Goal: Obtain resource: Obtain resource

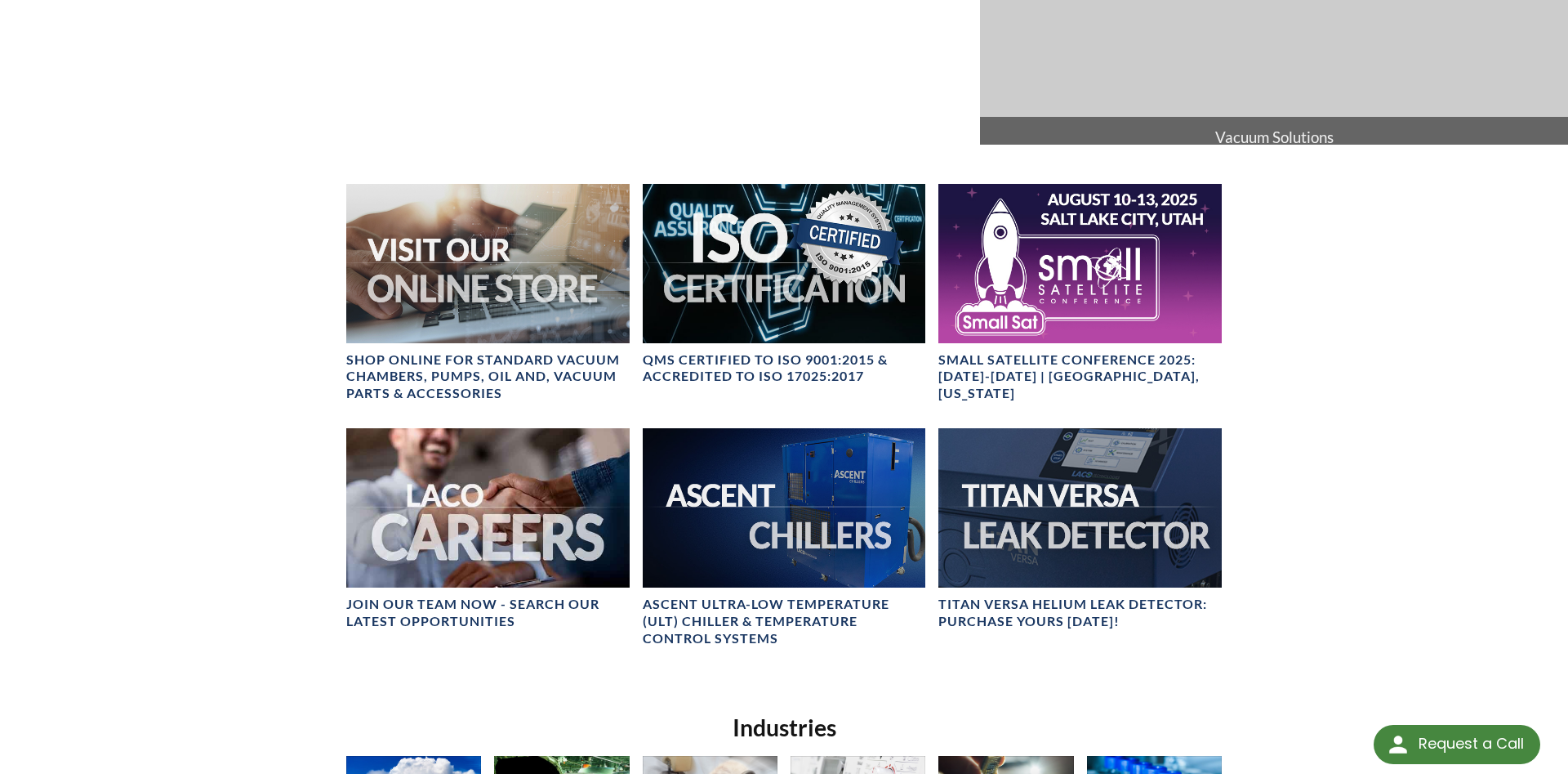
scroll to position [333, 0]
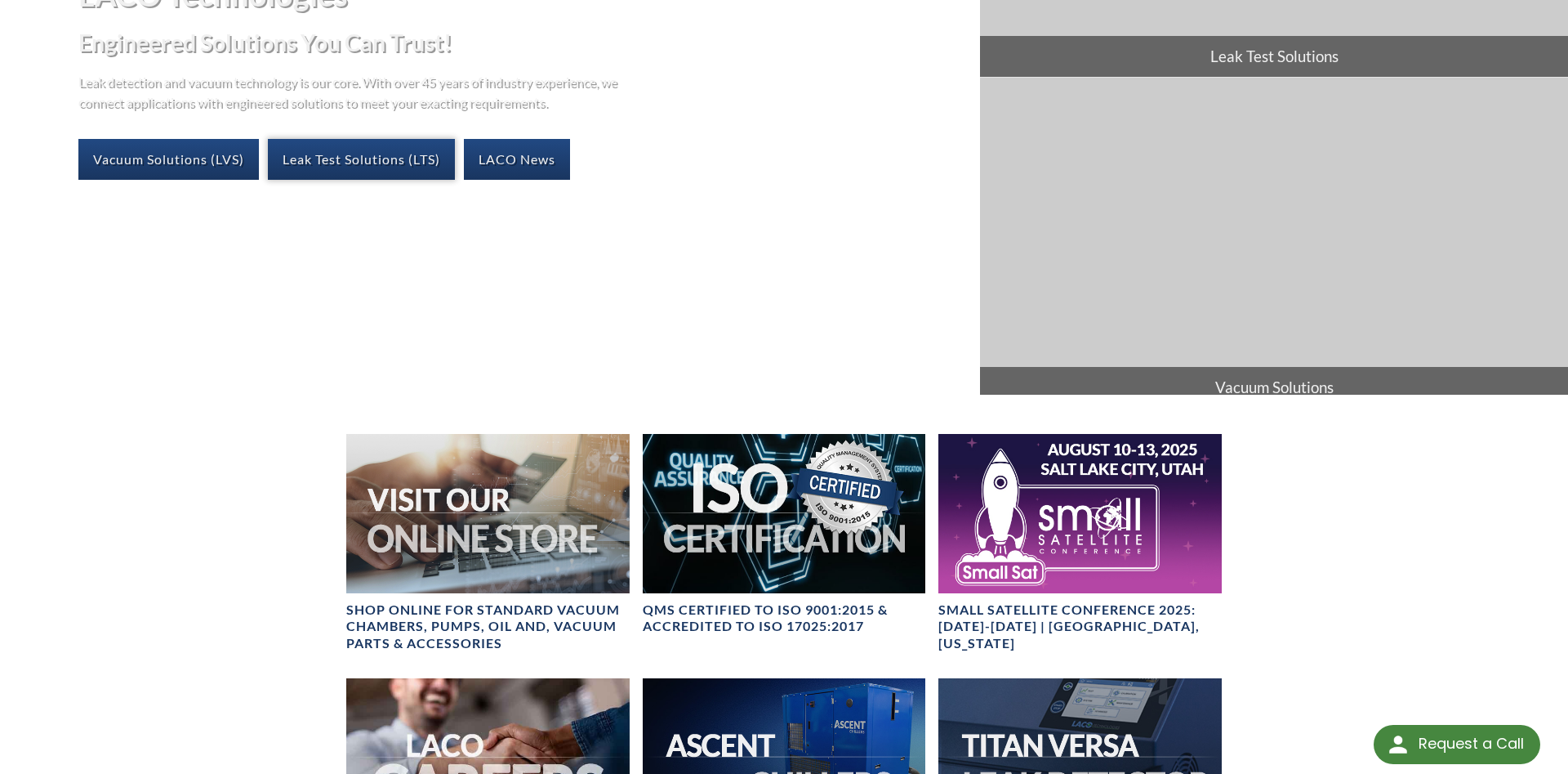
click at [345, 157] on link "Leak Test Solutions (LTS)" at bounding box center [361, 159] width 187 height 41
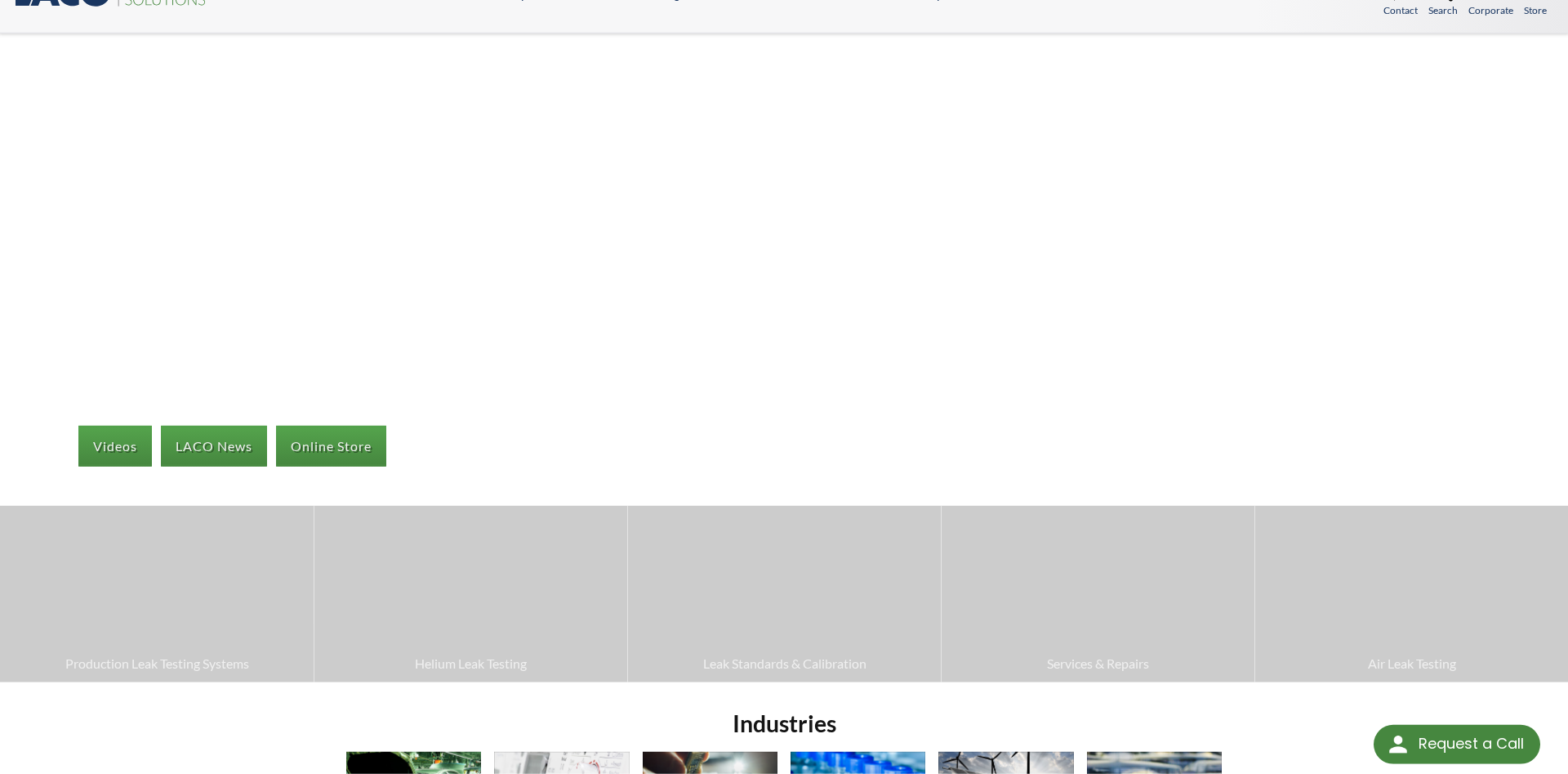
scroll to position [167, 0]
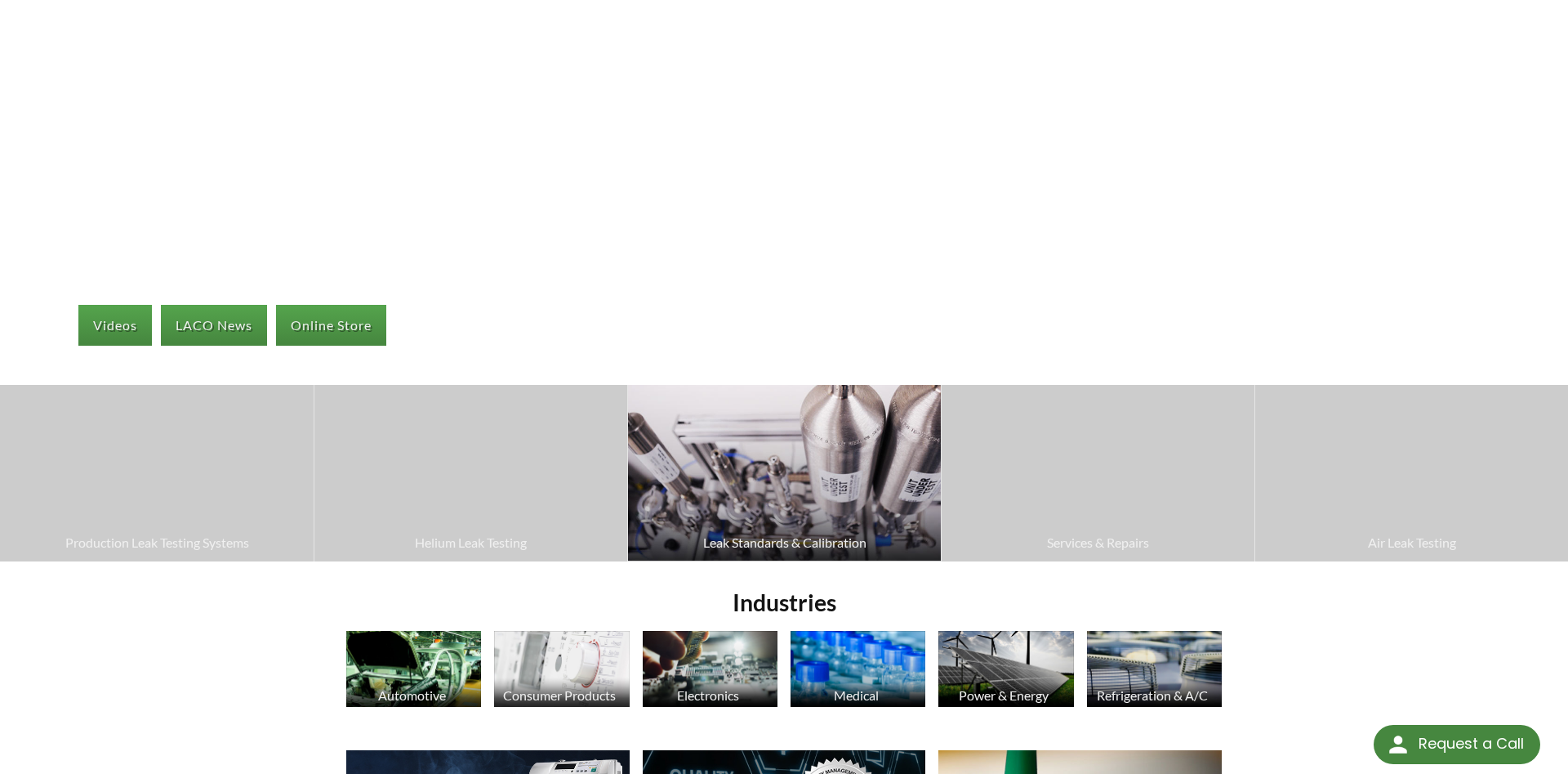
click at [763, 453] on img at bounding box center [784, 473] width 313 height 176
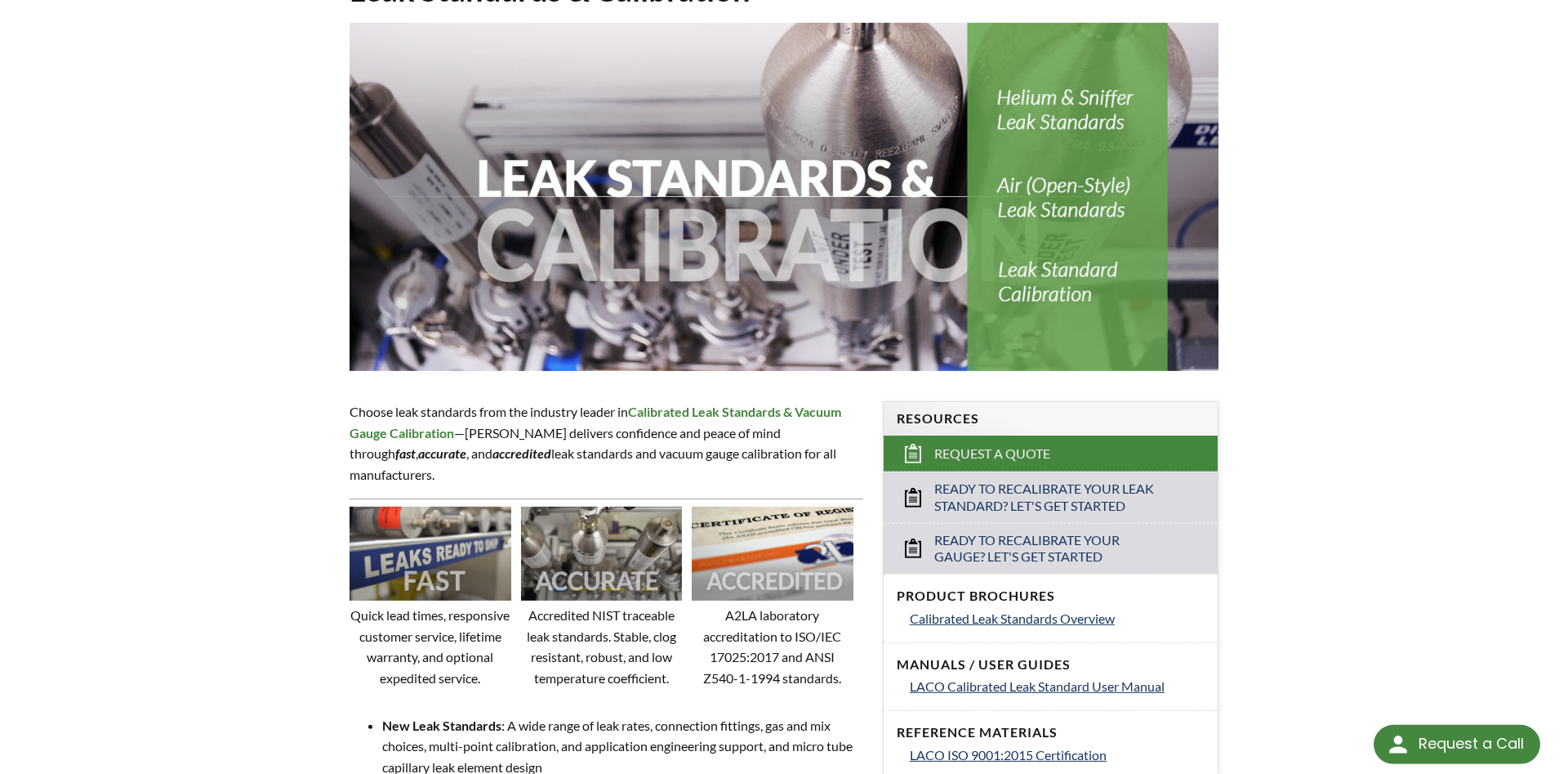
scroll to position [500, 0]
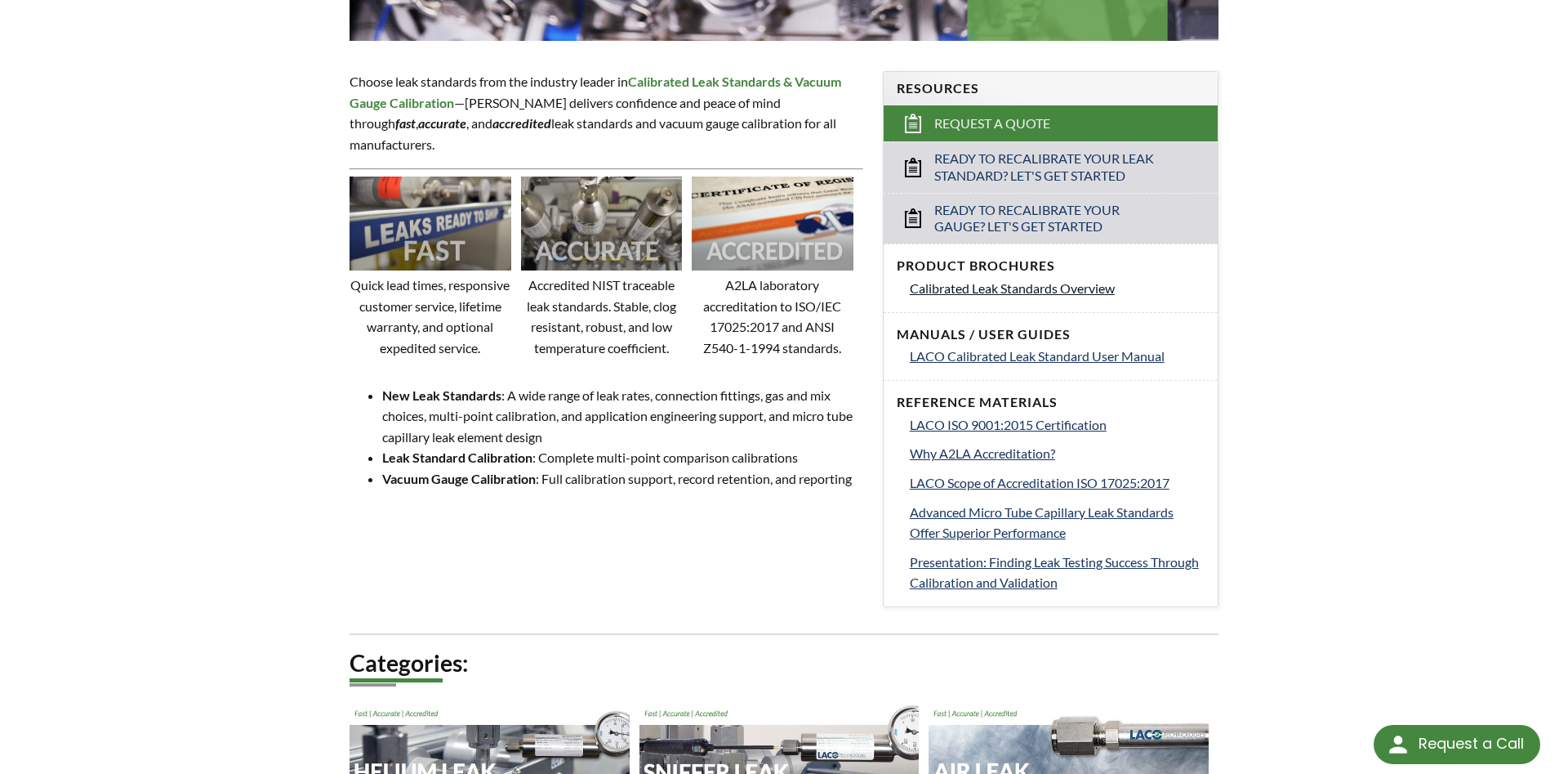
click at [1049, 282] on span "Calibrated Leak Standards Overview" at bounding box center [1012, 288] width 205 height 15
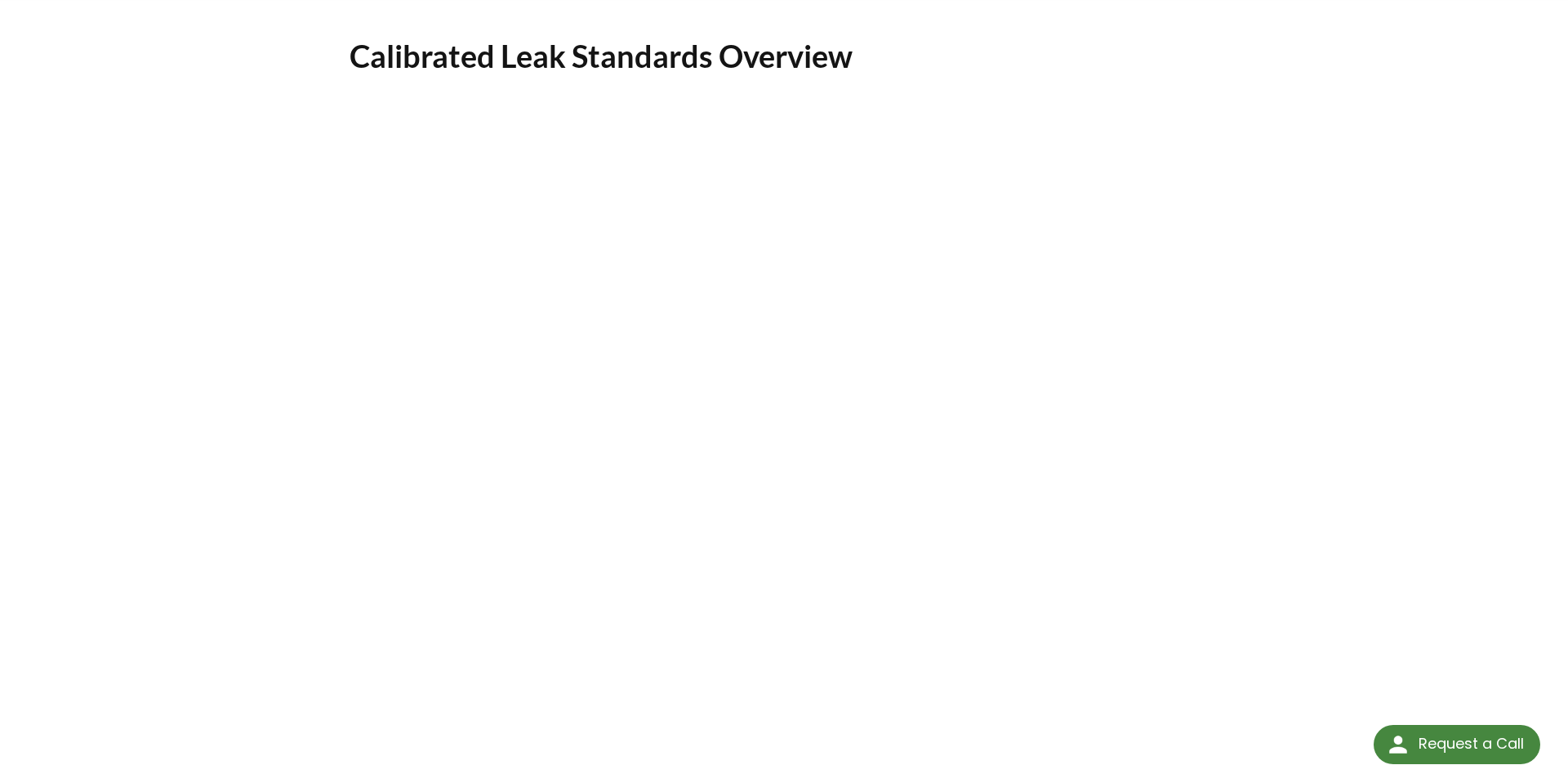
scroll to position [167, 0]
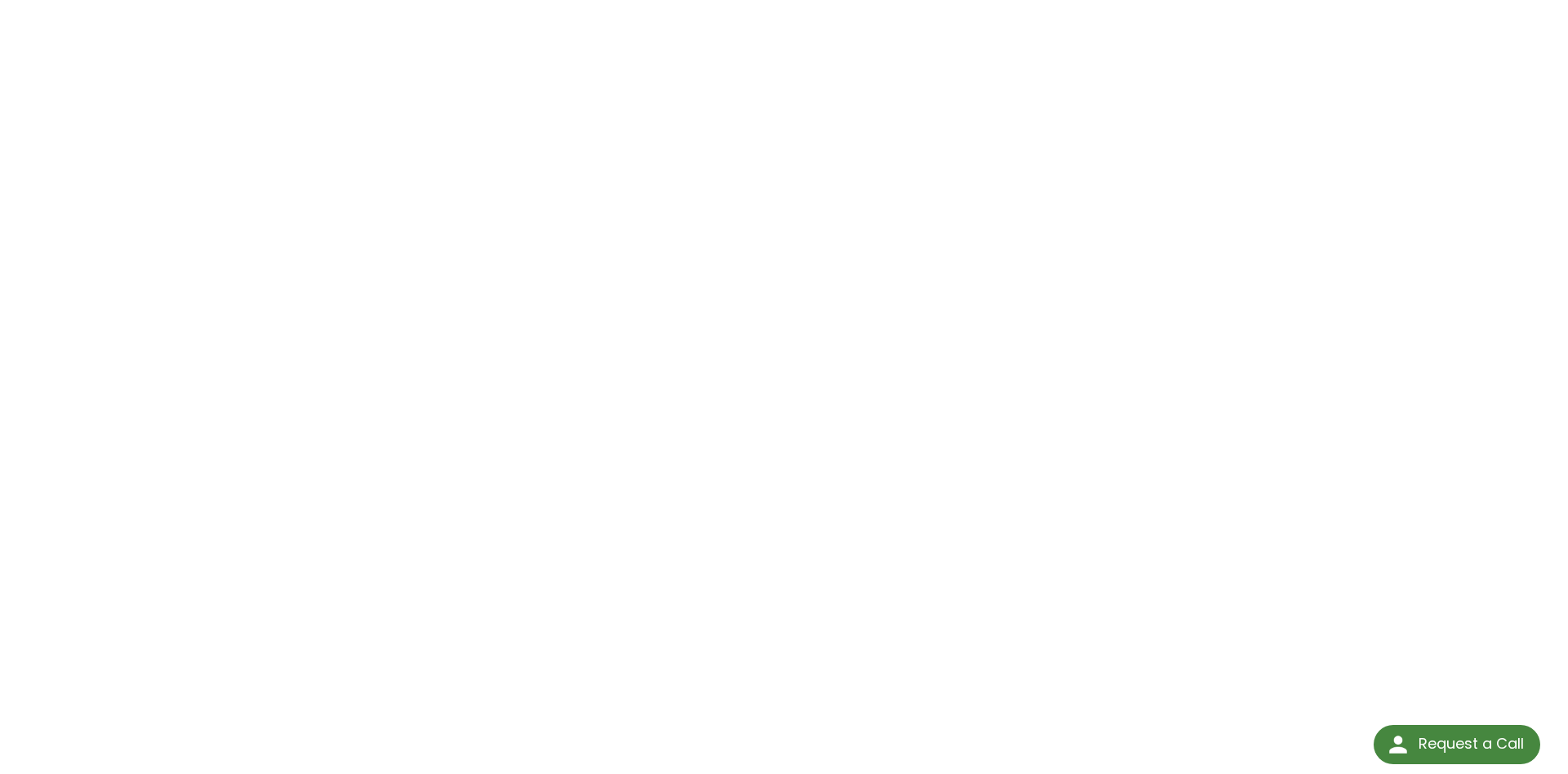
click at [1448, 346] on div "Calibrated Leak Standards Overview Click Here To Download" at bounding box center [784, 381] width 1568 height 938
